Goal: Check status: Check status

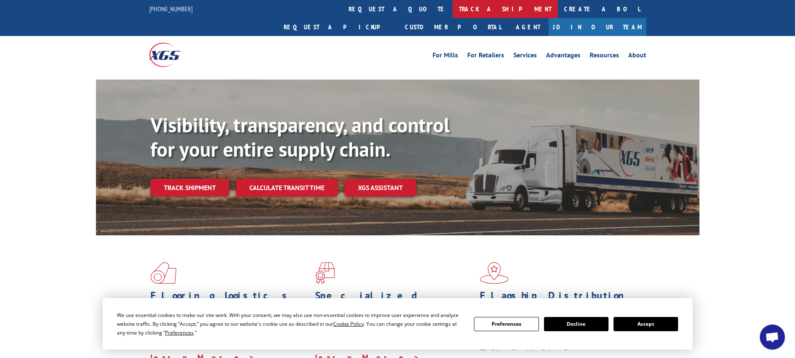
click at [453, 13] on link "track a shipment" at bounding box center [505, 9] width 105 height 18
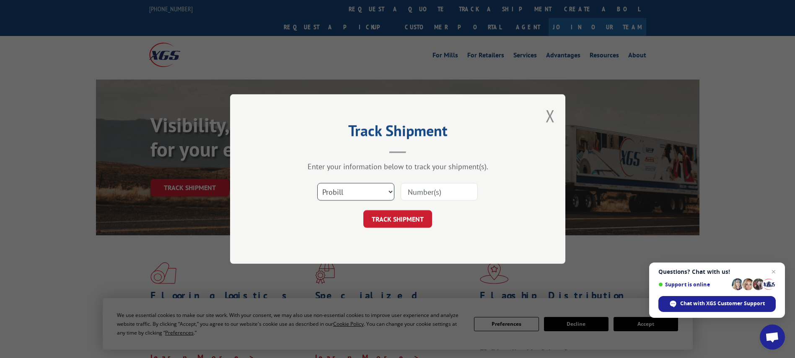
click at [362, 194] on select "Select category... Probill BOL PO" at bounding box center [355, 192] width 77 height 18
select select "po"
click at [317, 183] on select "Select category... Probill BOL PO" at bounding box center [355, 192] width 77 height 18
click at [431, 194] on input at bounding box center [439, 192] width 77 height 18
paste input "TO404488"
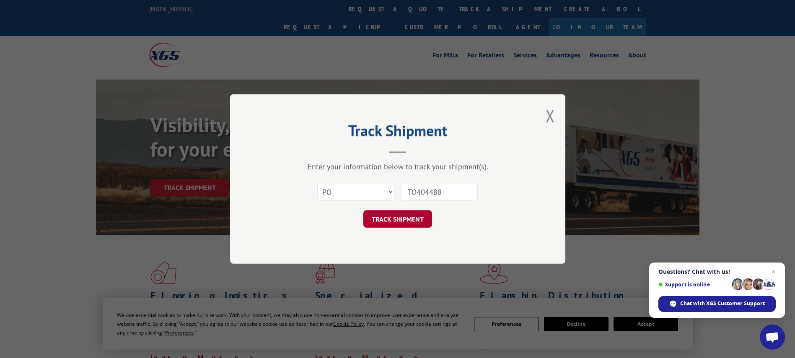
type input "TO404488"
click at [424, 213] on button "TRACK SHIPMENT" at bounding box center [397, 219] width 69 height 18
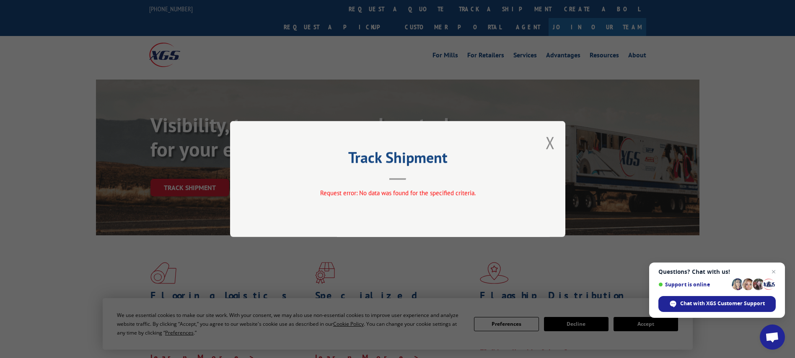
click at [457, 185] on div "Track Shipment Request error: No data was found for the specified criteria." at bounding box center [397, 179] width 335 height 116
drag, startPoint x: 412, startPoint y: 187, endPoint x: 573, endPoint y: 153, distance: 164.0
click at [412, 187] on div "Track Shipment Request error: No data was found for the specified criteria." at bounding box center [397, 179] width 335 height 116
click at [552, 144] on button "Close modal" at bounding box center [550, 143] width 9 height 22
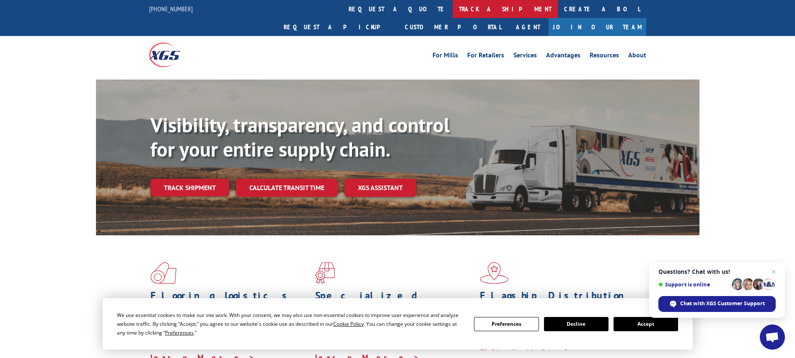
click at [453, 5] on link "track a shipment" at bounding box center [505, 9] width 105 height 18
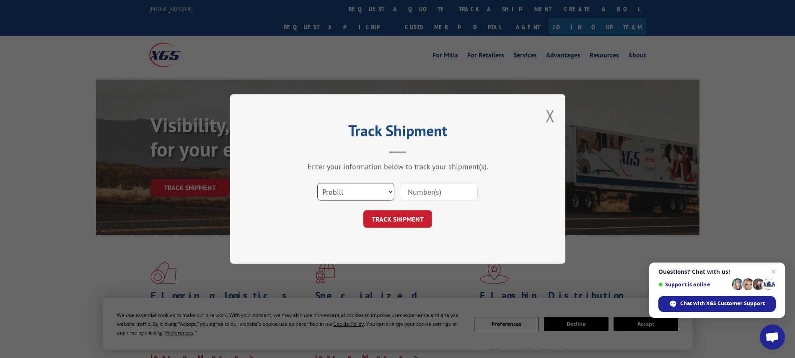
click at [376, 186] on select "Select category... Probill BOL PO" at bounding box center [355, 192] width 77 height 18
select select "po"
click at [317, 183] on select "Select category... Probill BOL PO" at bounding box center [355, 192] width 77 height 18
click at [414, 195] on input at bounding box center [439, 192] width 77 height 18
paste input "PU00068693"
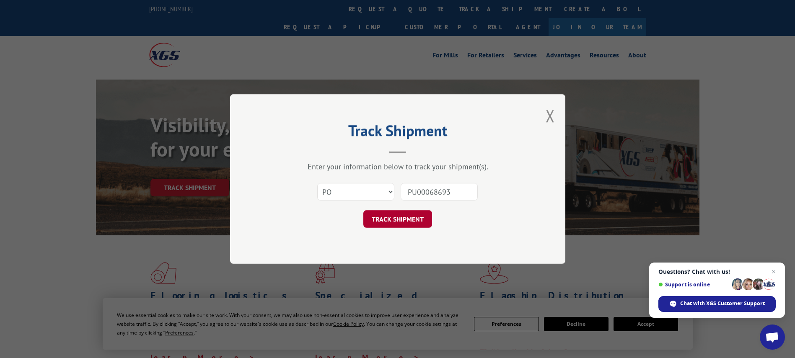
type input "PU00068693"
click at [404, 223] on button "TRACK SHIPMENT" at bounding box center [397, 219] width 69 height 18
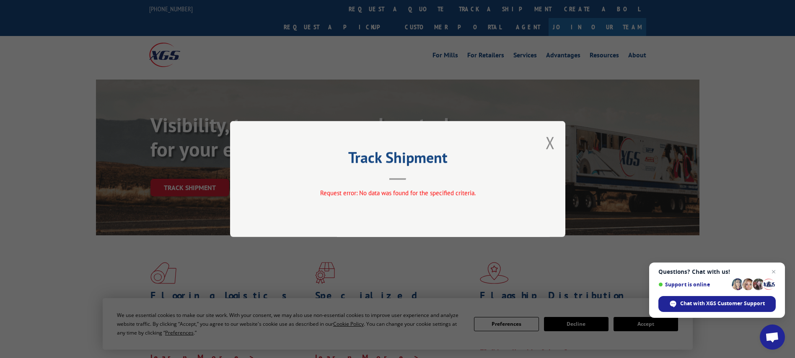
click at [357, 99] on div "Track Shipment Request error: No data was found for the specified criteria." at bounding box center [397, 179] width 795 height 358
click at [547, 148] on button "Close modal" at bounding box center [550, 143] width 9 height 22
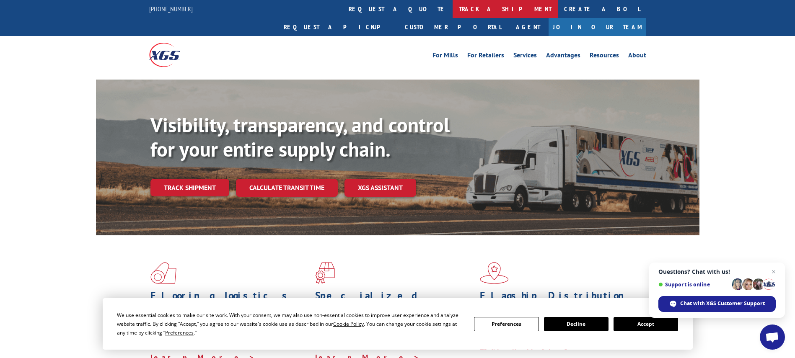
click at [453, 8] on link "track a shipment" at bounding box center [505, 9] width 105 height 18
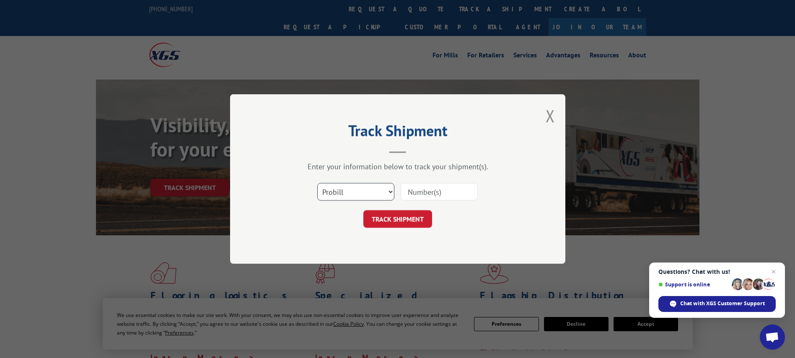
click at [387, 189] on select "Select category... Probill BOL PO" at bounding box center [355, 192] width 77 height 18
select select "po"
click at [317, 183] on select "Select category... Probill BOL PO" at bounding box center [355, 192] width 77 height 18
click at [434, 189] on input at bounding box center [439, 192] width 77 height 18
paste input "2107489856"
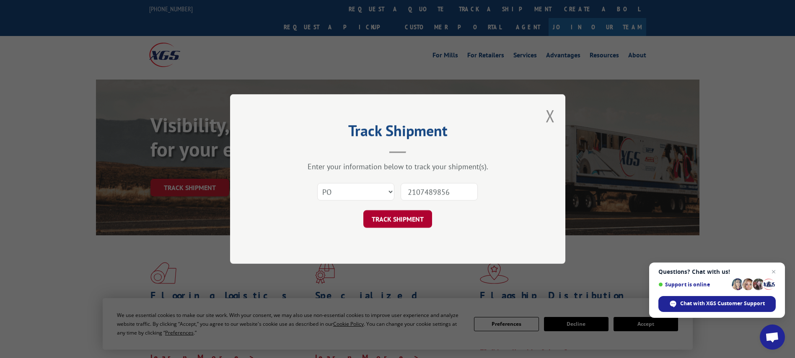
type input "2107489856"
click at [428, 218] on button "TRACK SHIPMENT" at bounding box center [397, 219] width 69 height 18
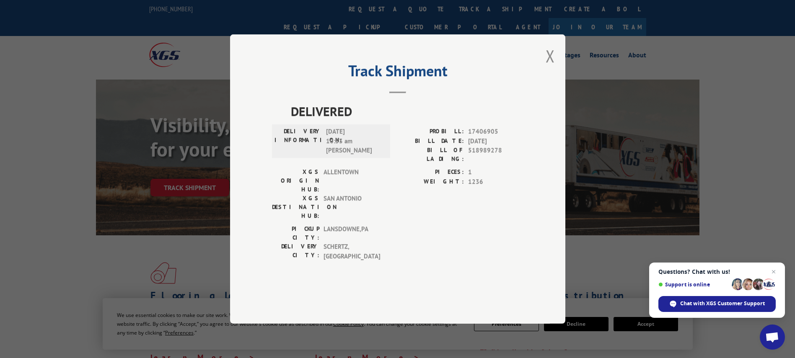
click at [544, 85] on div "Track Shipment DELIVERED DELIVERY INFORMATION: [DATE] 10:53 am [PERSON_NAME] PR…" at bounding box center [397, 179] width 335 height 290
click at [548, 67] on button "Close modal" at bounding box center [550, 56] width 9 height 22
